Goal: Information Seeking & Learning: Learn about a topic

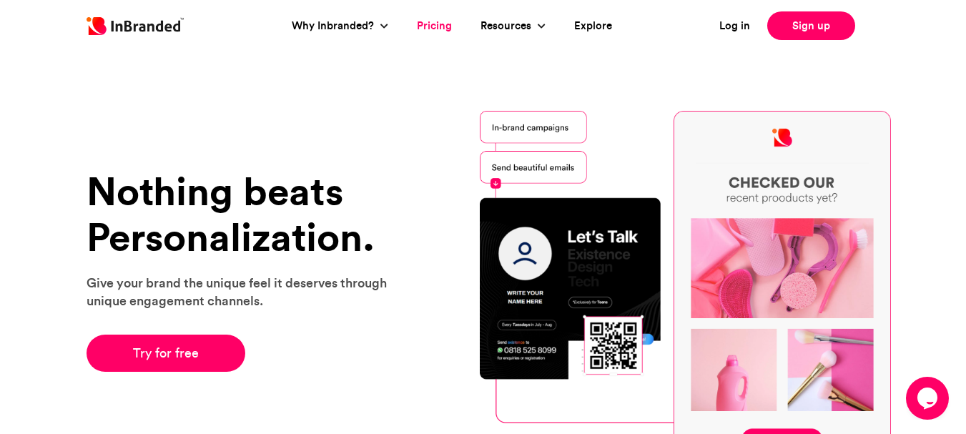
click at [430, 31] on link "Pricing" at bounding box center [434, 26] width 35 height 16
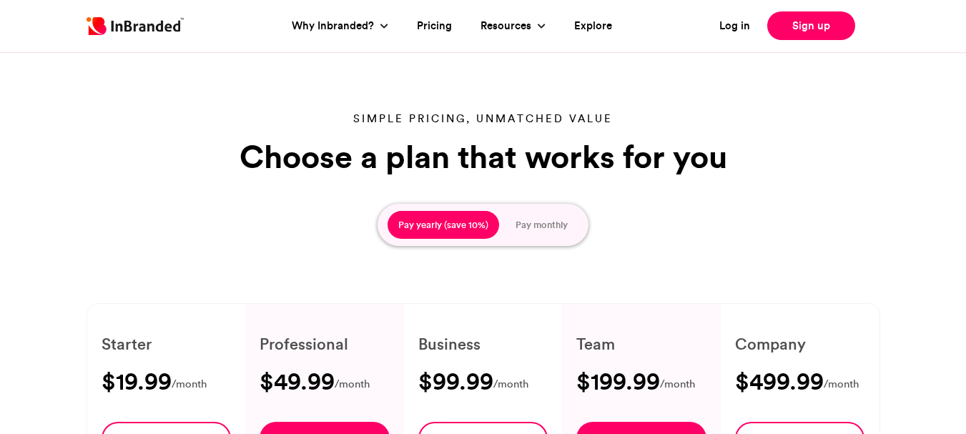
type input "****"
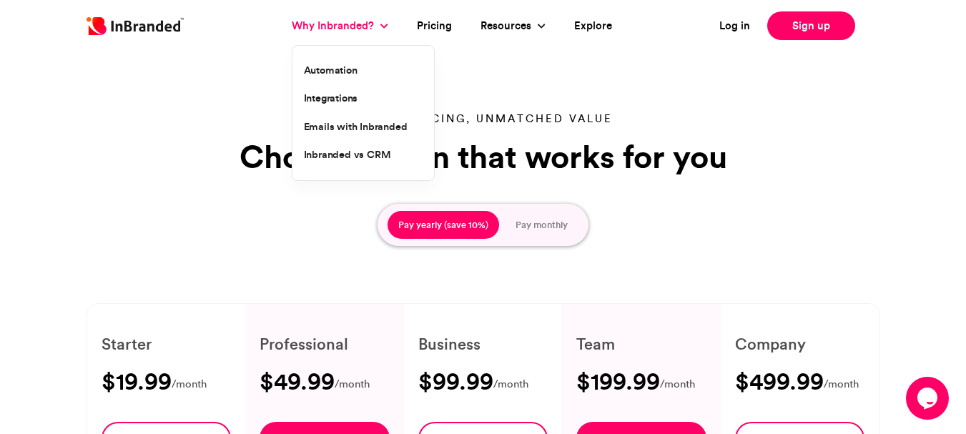
click at [351, 26] on link "Why Inbranded?" at bounding box center [335, 26] width 86 height 16
